Goal: Task Accomplishment & Management: Manage account settings

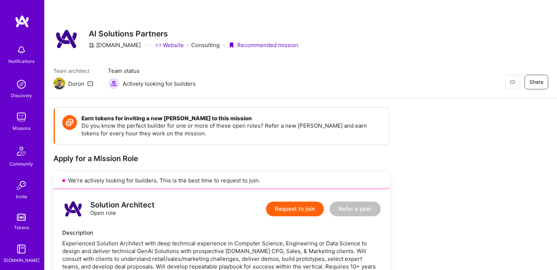
click at [74, 83] on div "Doron" at bounding box center [76, 84] width 16 height 8
click at [57, 84] on img at bounding box center [59, 84] width 12 height 12
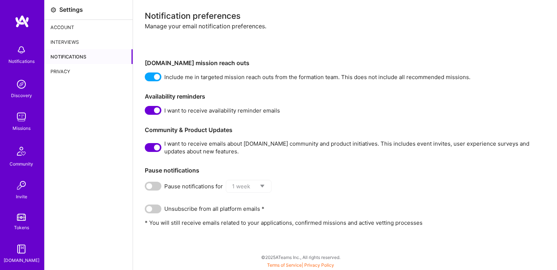
click at [100, 113] on div "Settings Account Interviews Notifications Privacy" at bounding box center [89, 135] width 88 height 270
